Goal: Task Accomplishment & Management: Use online tool/utility

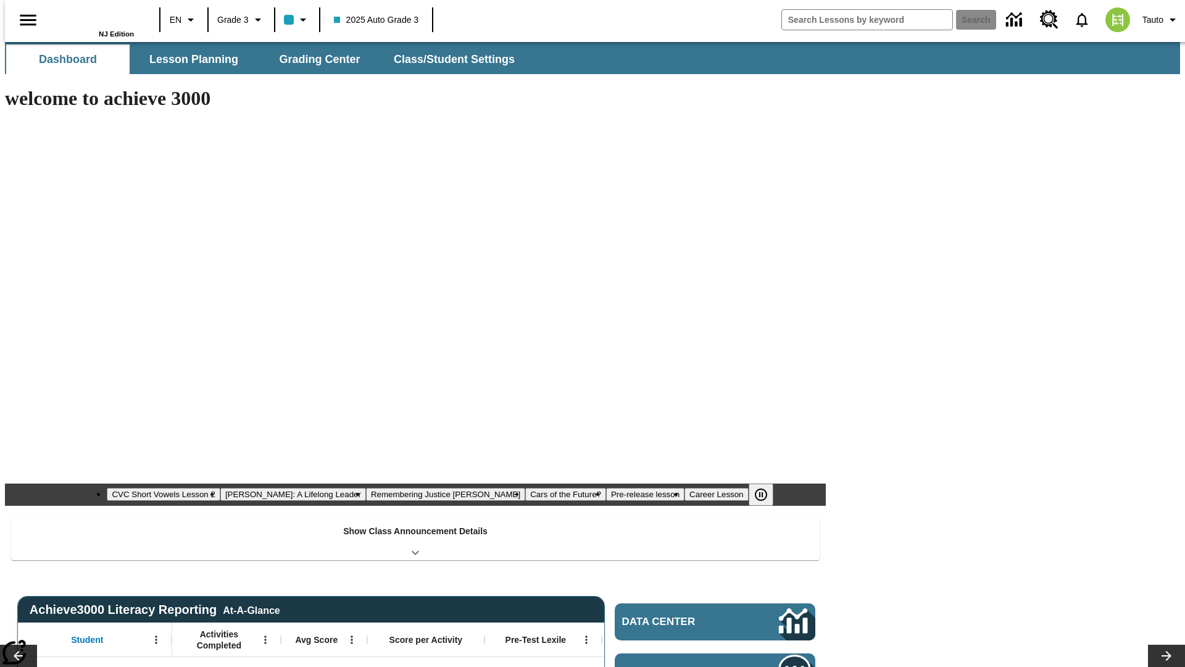
type input "-1"
click at [315, 59] on span "Grading Center" at bounding box center [319, 59] width 81 height 14
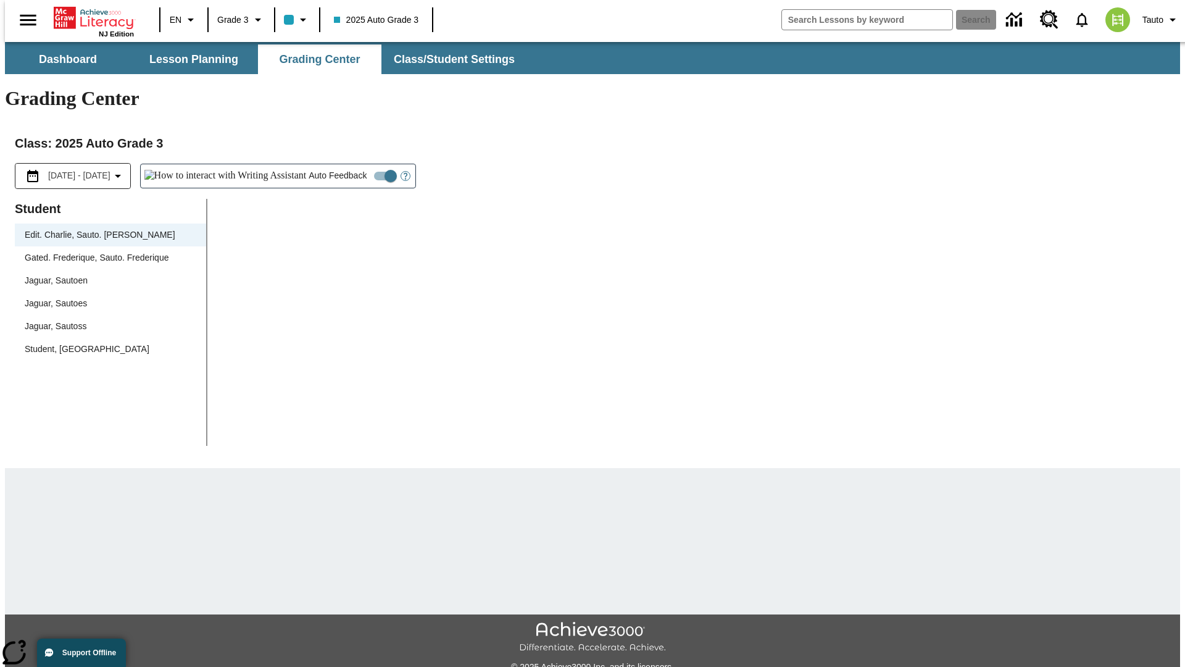
click at [106, 274] on div "Jaguar, Sautoen" at bounding box center [111, 280] width 172 height 13
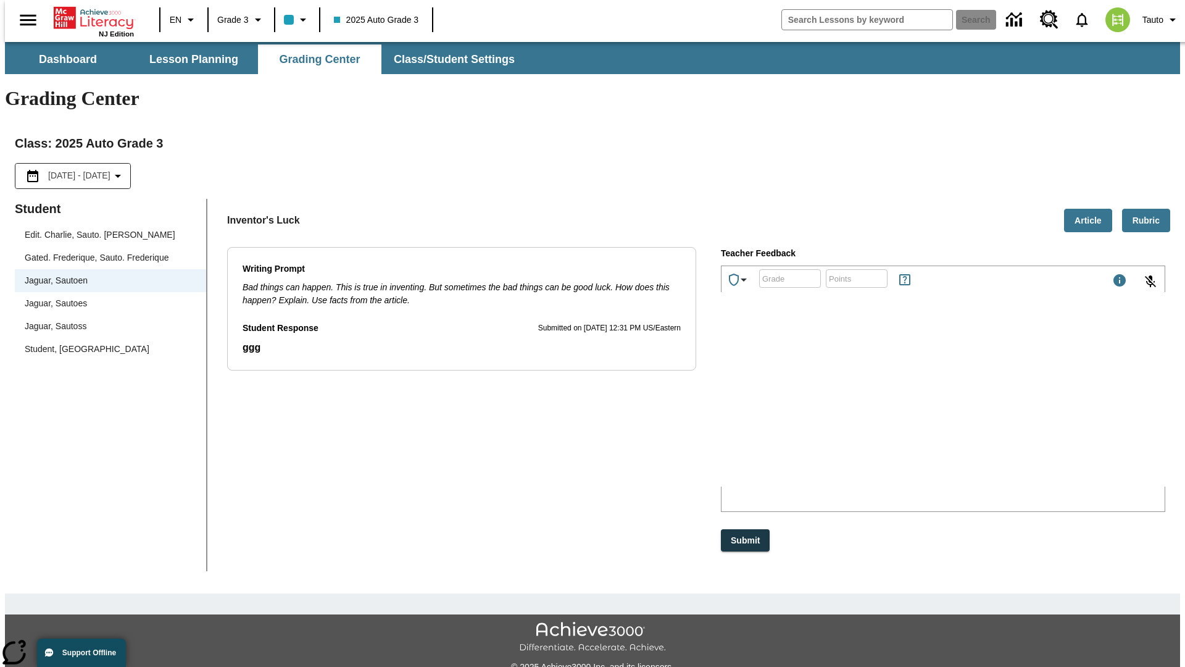
scroll to position [28, 0]
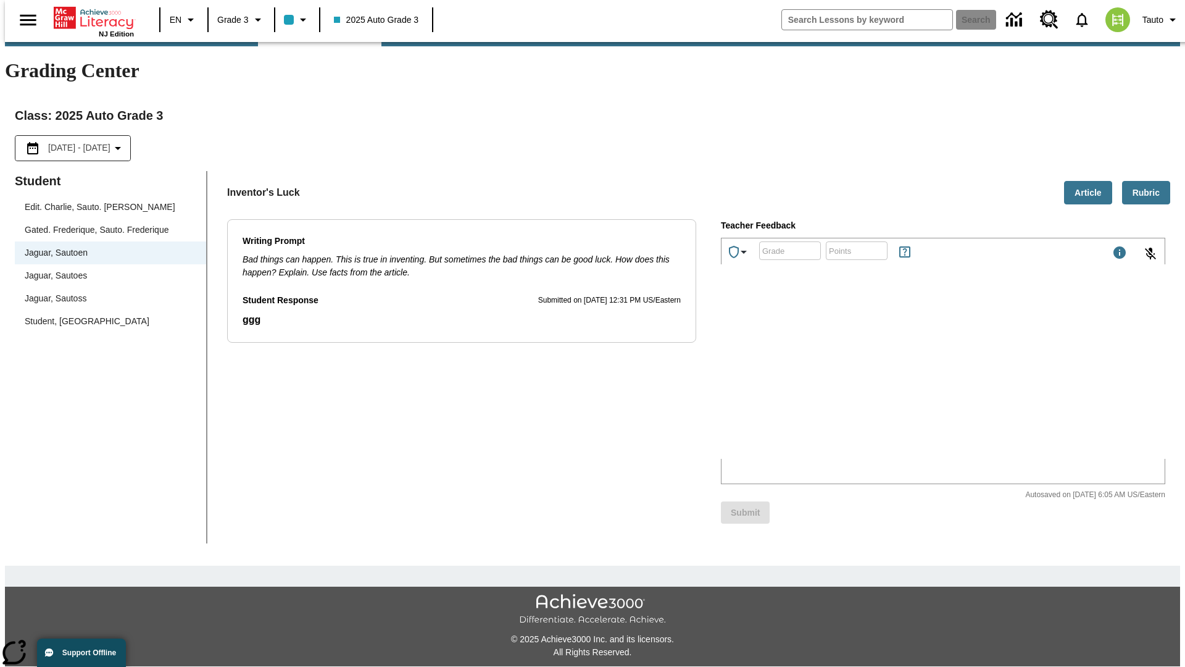
click at [739, 244] on icon "Achievements" at bounding box center [743, 251] width 15 height 15
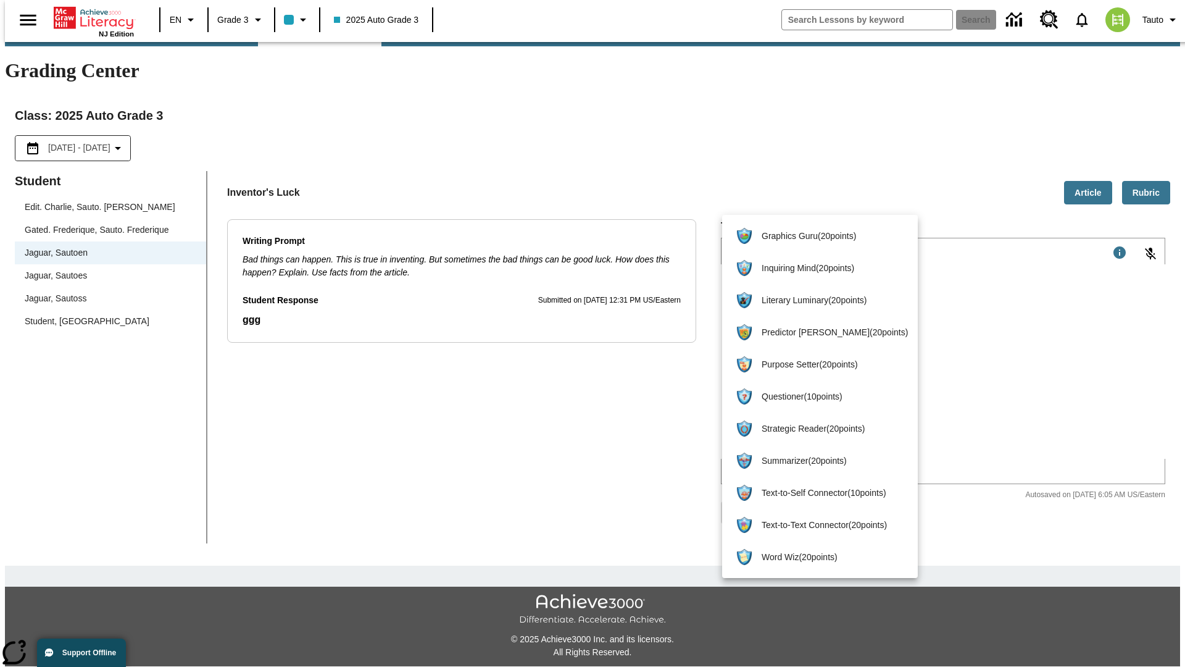
click at [814, 364] on span "Purpose Setter ( 20 points )" at bounding box center [835, 364] width 146 height 13
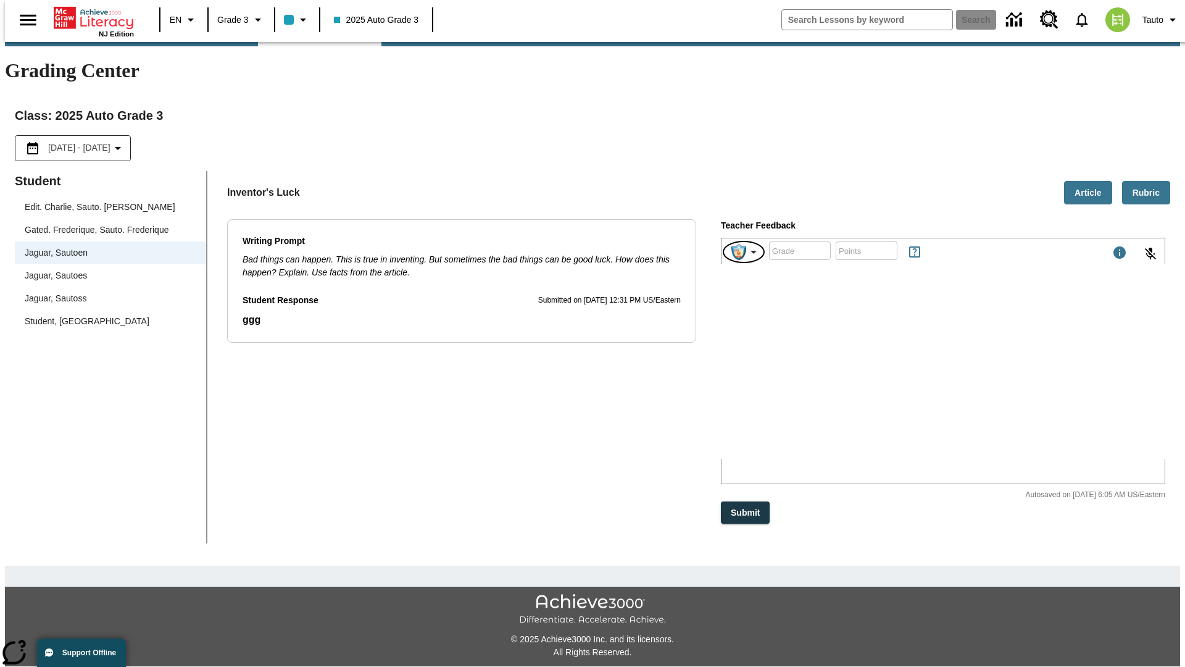
click at [744, 244] on img "Purpose Setter" at bounding box center [738, 252] width 15 height 16
click at [746, 501] on button "Submit" at bounding box center [745, 512] width 49 height 23
